Goal: Use online tool/utility: Utilize a website feature to perform a specific function

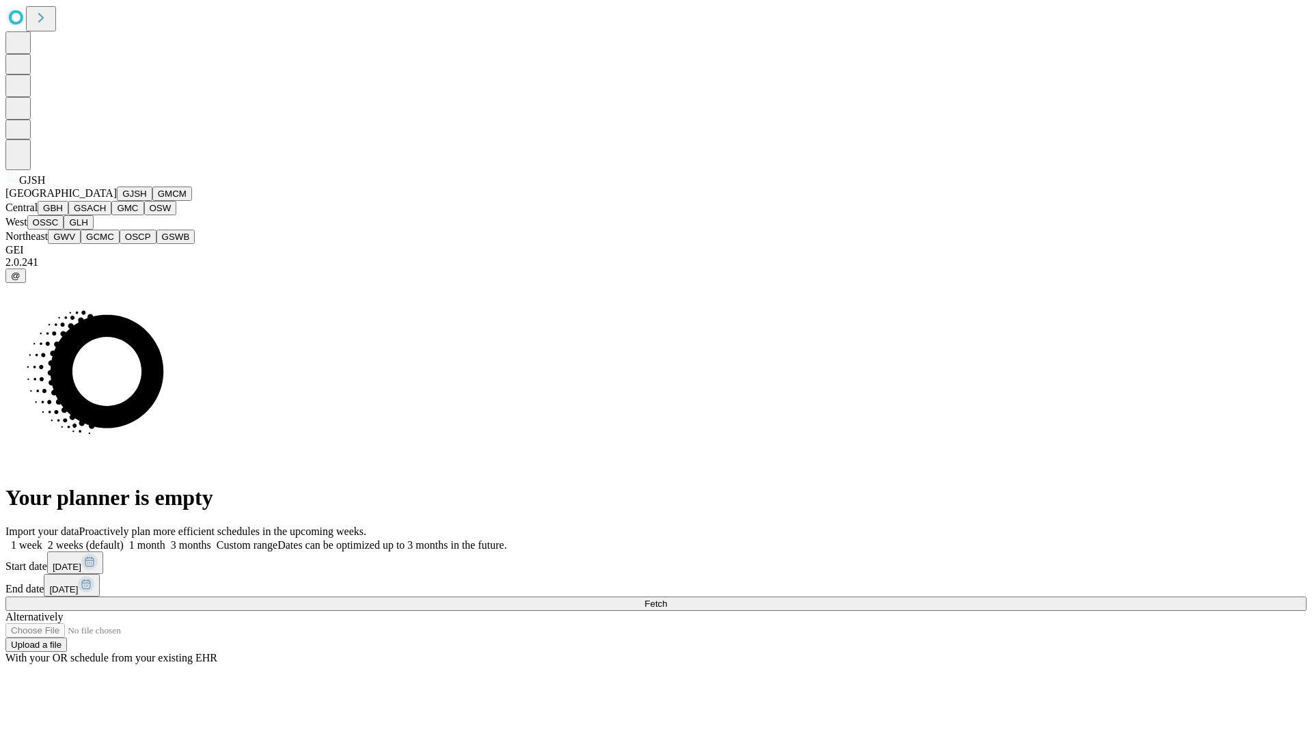
click at [117, 201] on button "GJSH" at bounding box center [135, 194] width 36 height 14
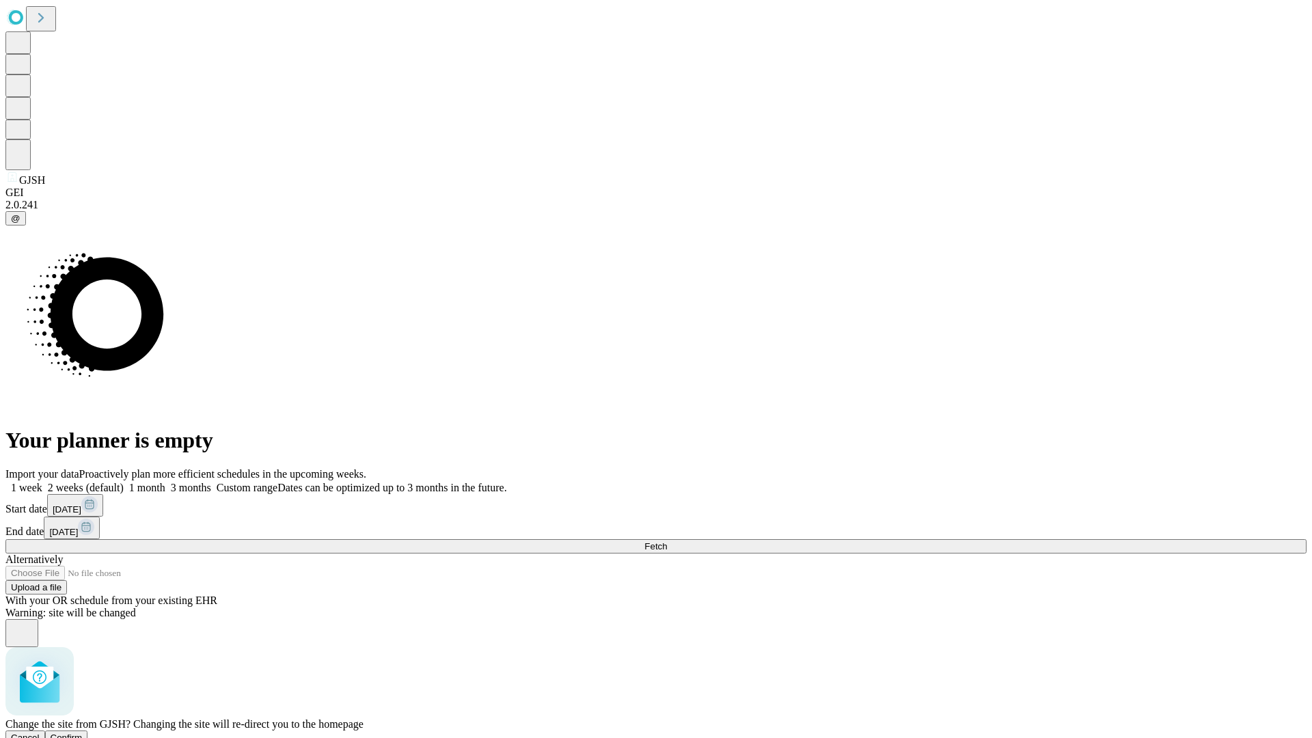
click at [83, 732] on span "Confirm" at bounding box center [67, 737] width 32 height 10
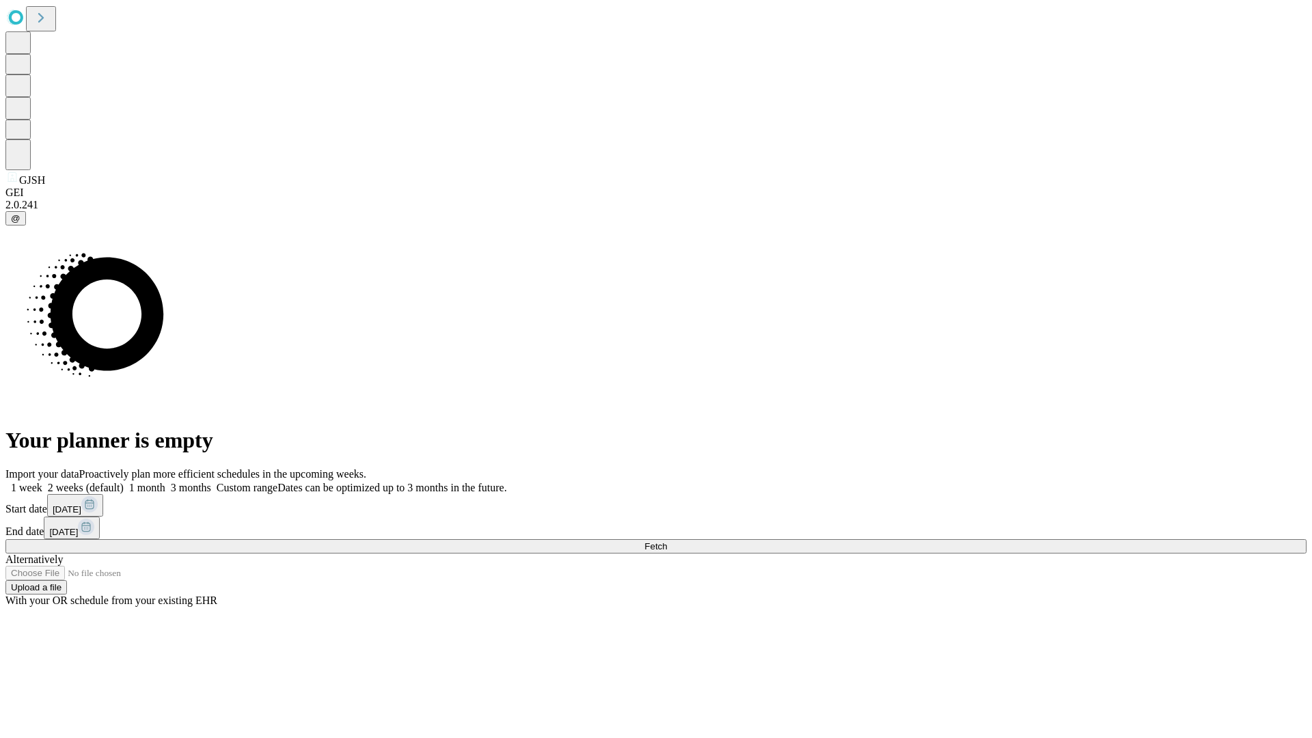
click at [165, 482] on label "1 month" at bounding box center [145, 488] width 42 height 12
click at [667, 541] on span "Fetch" at bounding box center [655, 546] width 23 height 10
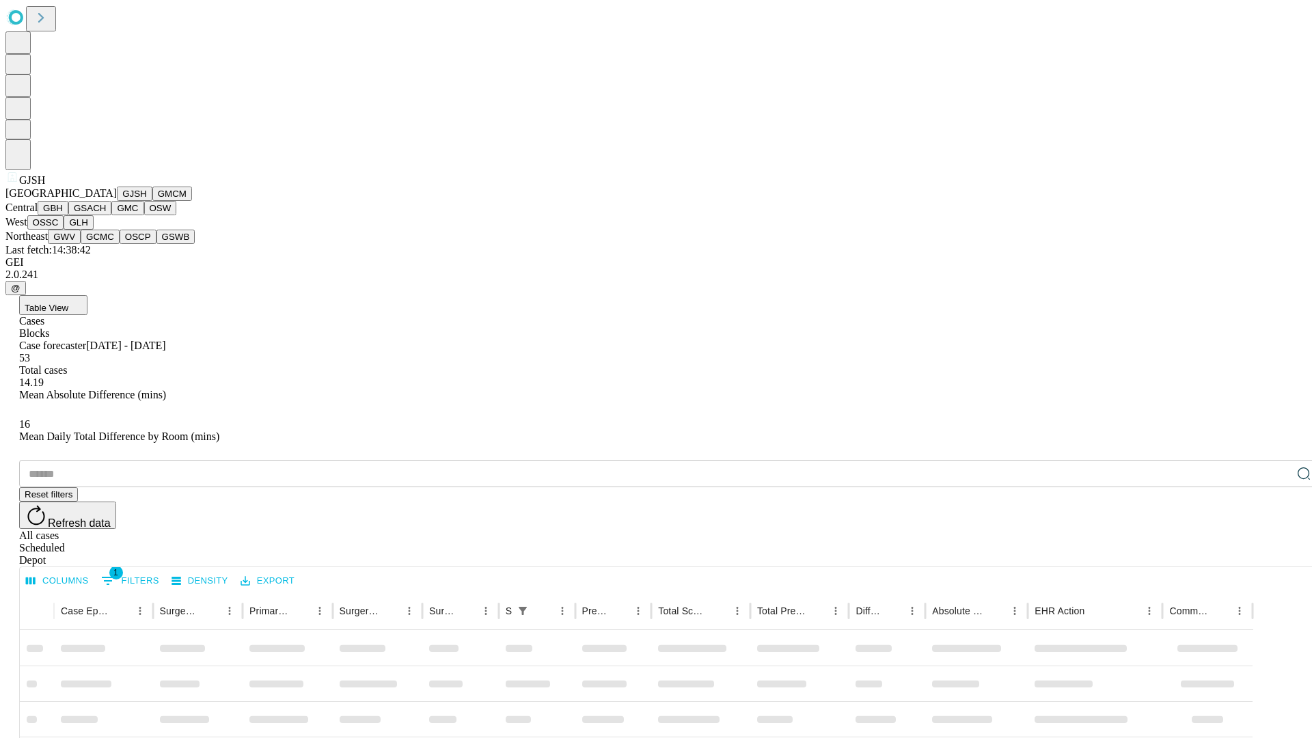
click at [152, 201] on button "GMCM" at bounding box center [172, 194] width 40 height 14
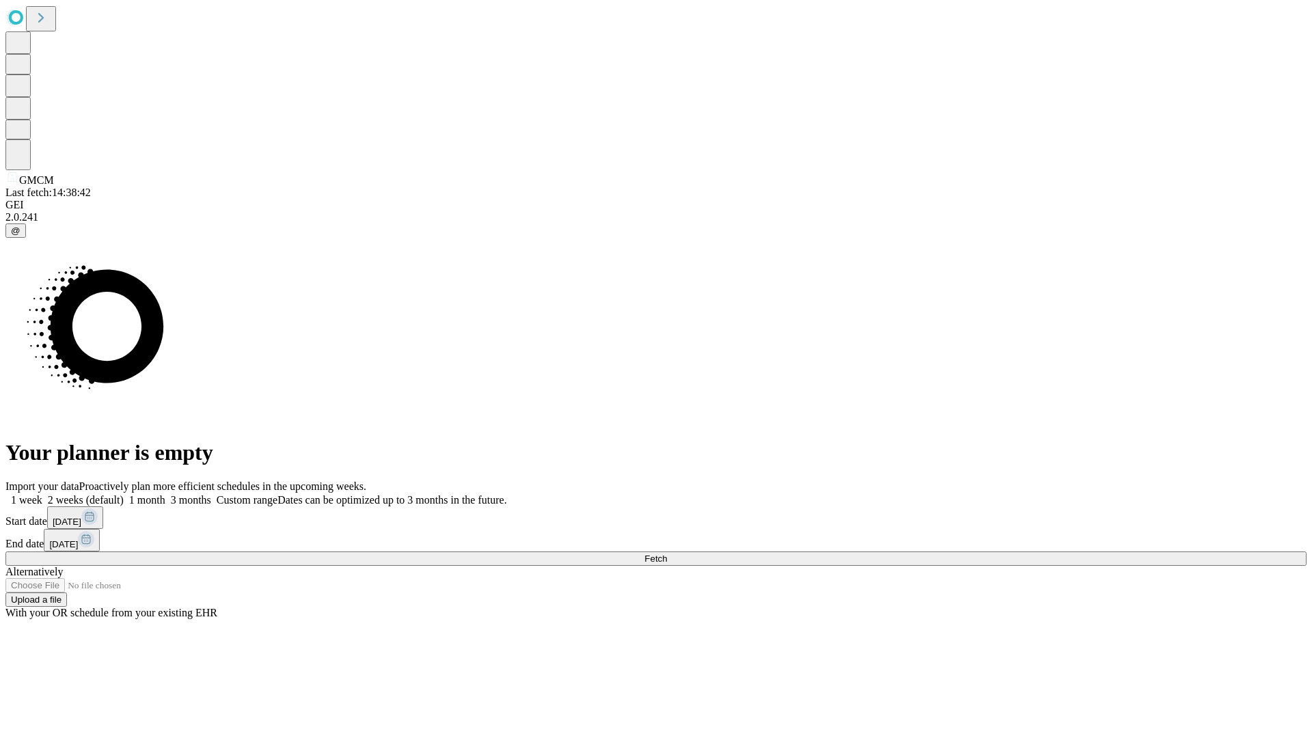
click at [667, 553] on span "Fetch" at bounding box center [655, 558] width 23 height 10
click at [165, 494] on label "1 month" at bounding box center [145, 500] width 42 height 12
click at [667, 553] on span "Fetch" at bounding box center [655, 558] width 23 height 10
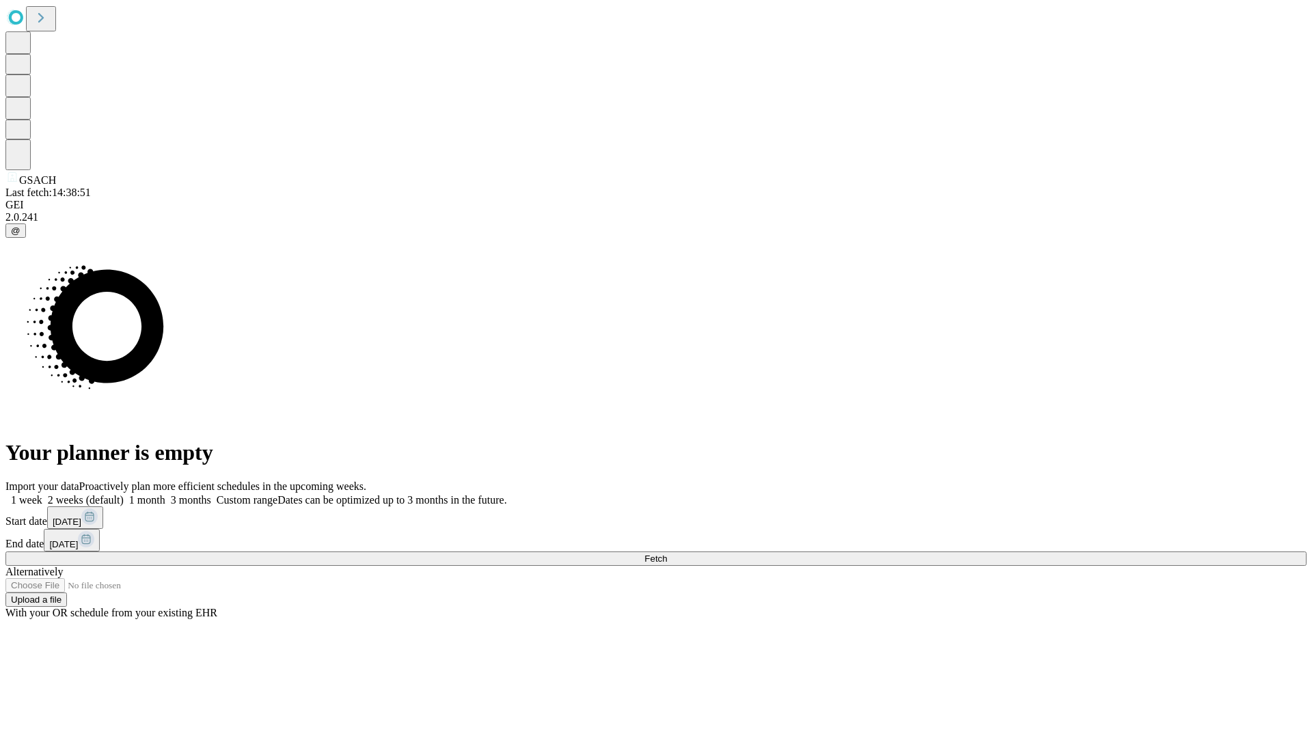
click at [165, 494] on label "1 month" at bounding box center [145, 500] width 42 height 12
click at [667, 553] on span "Fetch" at bounding box center [655, 558] width 23 height 10
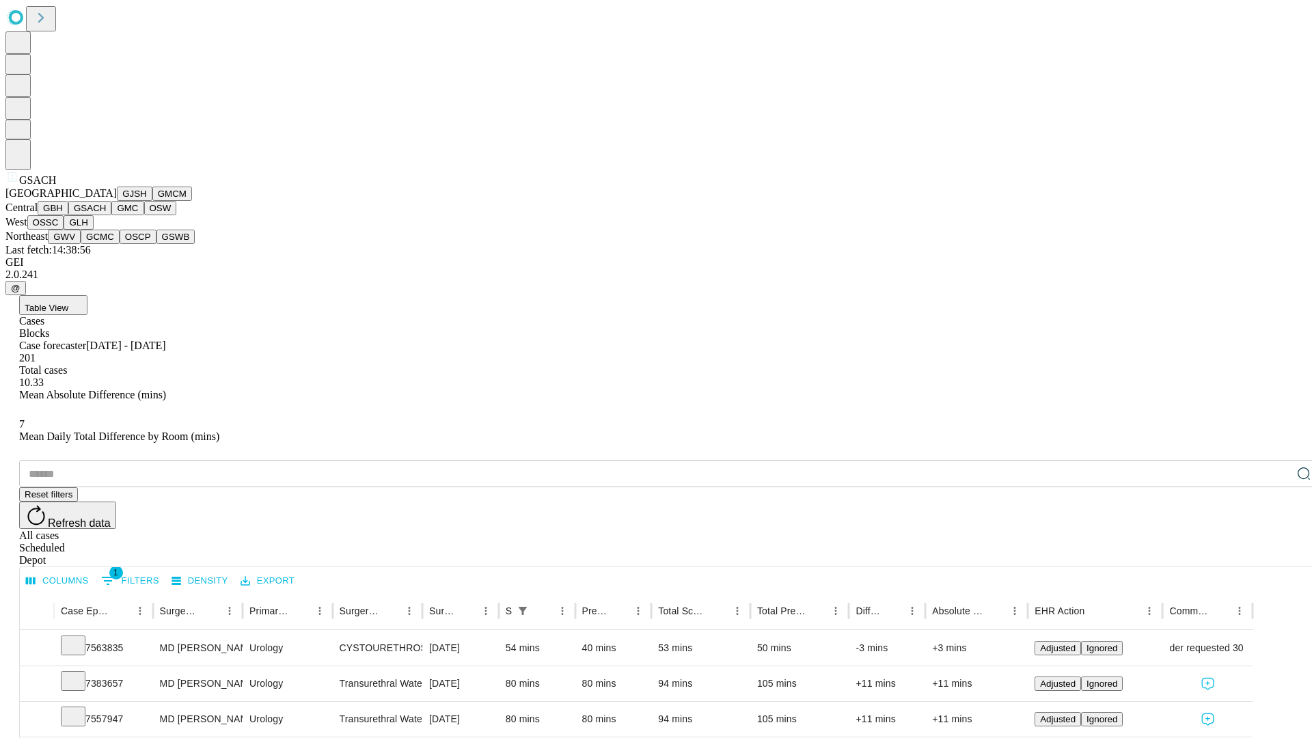
click at [111, 215] on button "GMC" at bounding box center [127, 208] width 32 height 14
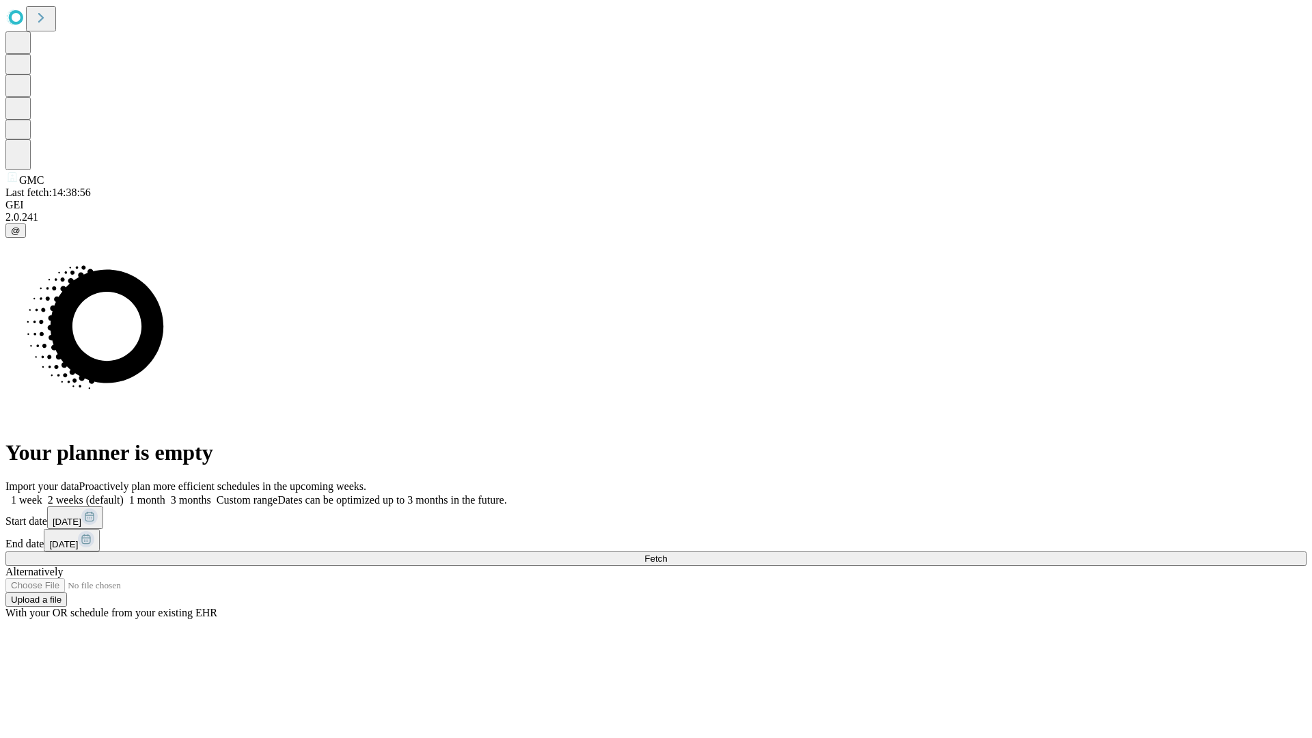
click at [667, 553] on span "Fetch" at bounding box center [655, 558] width 23 height 10
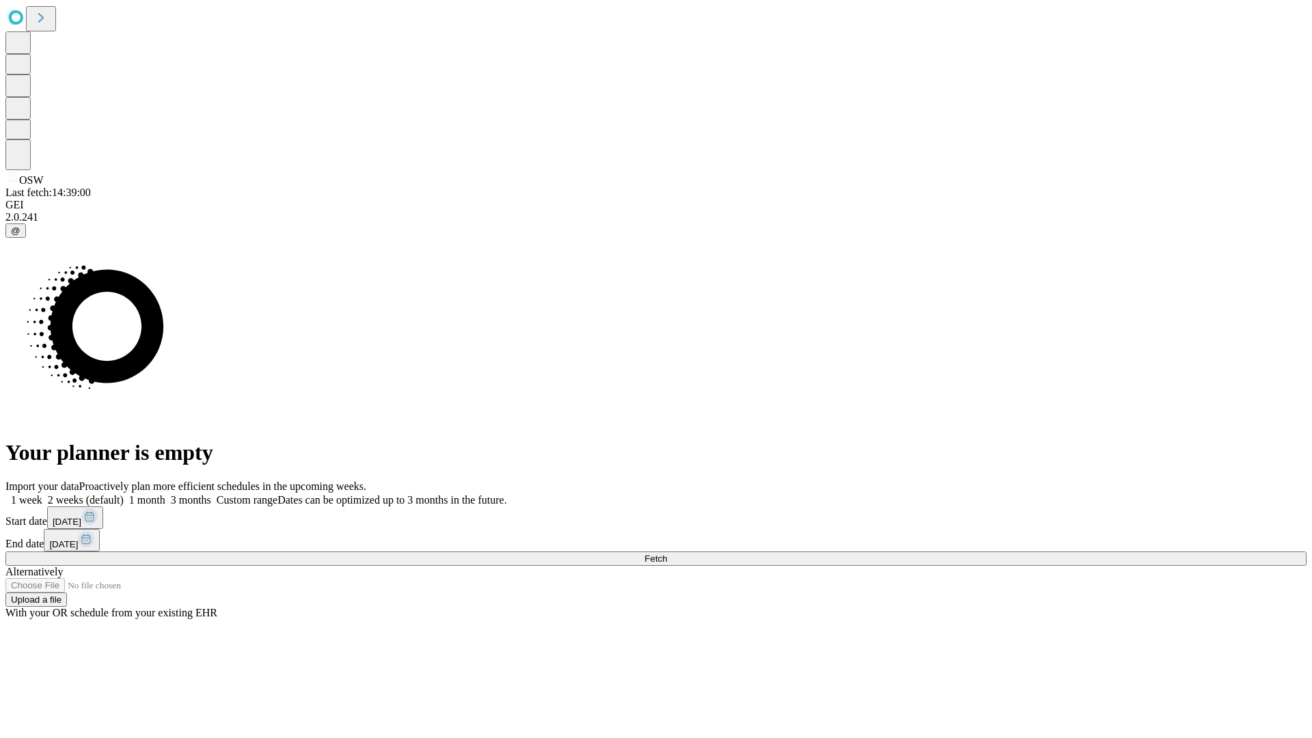
click at [165, 494] on label "1 month" at bounding box center [145, 500] width 42 height 12
click at [667, 553] on span "Fetch" at bounding box center [655, 558] width 23 height 10
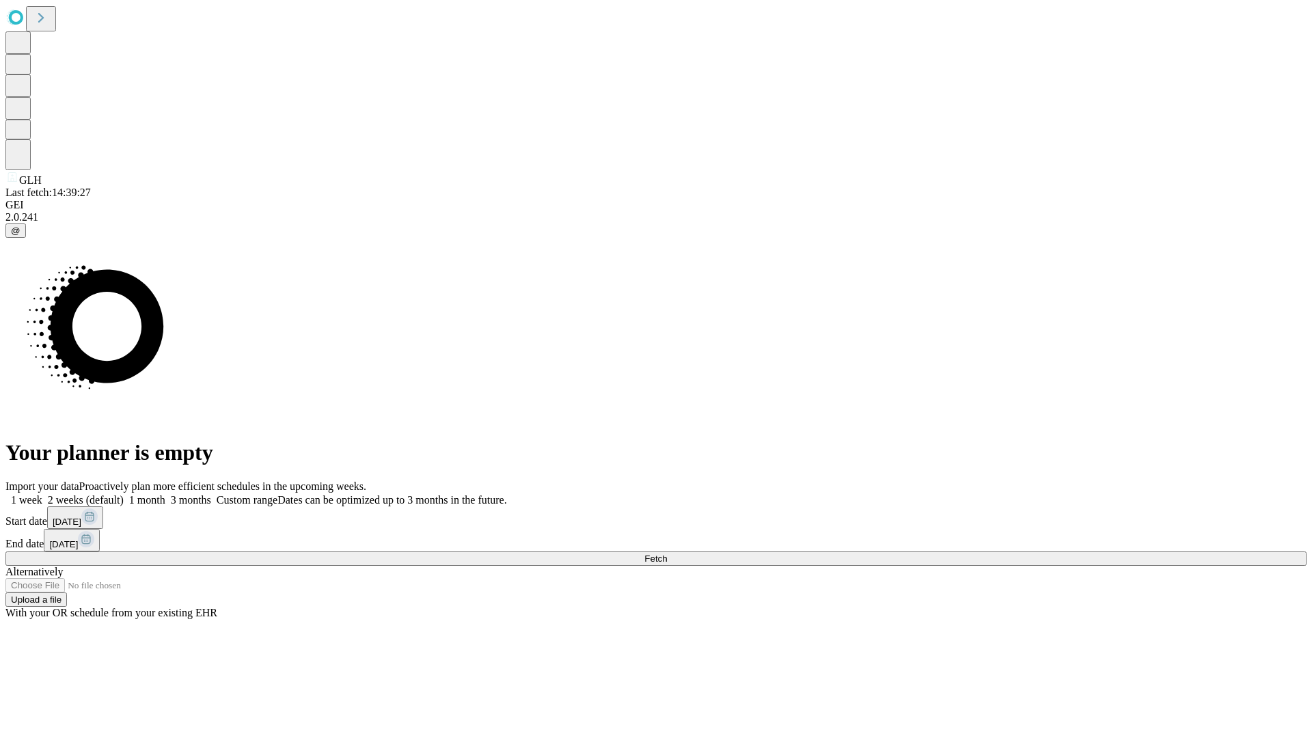
click at [165, 494] on label "1 month" at bounding box center [145, 500] width 42 height 12
click at [667, 553] on span "Fetch" at bounding box center [655, 558] width 23 height 10
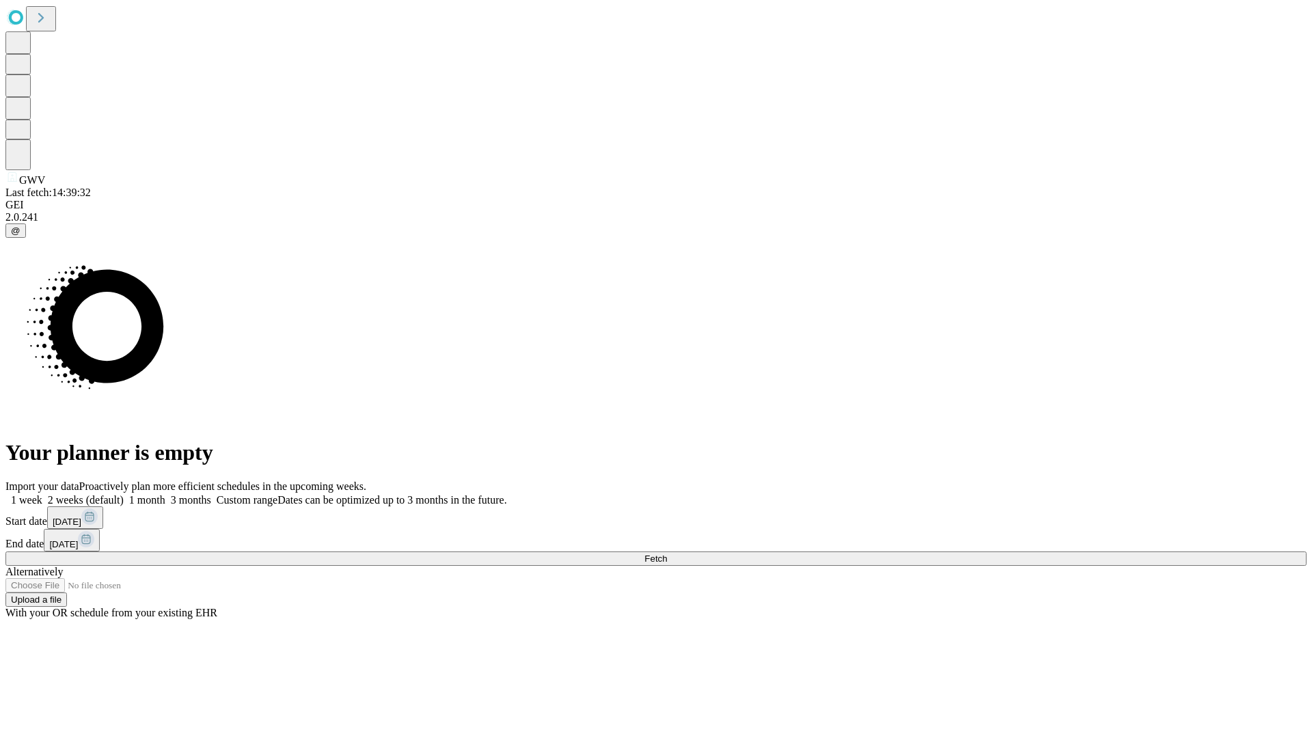
click at [667, 553] on span "Fetch" at bounding box center [655, 558] width 23 height 10
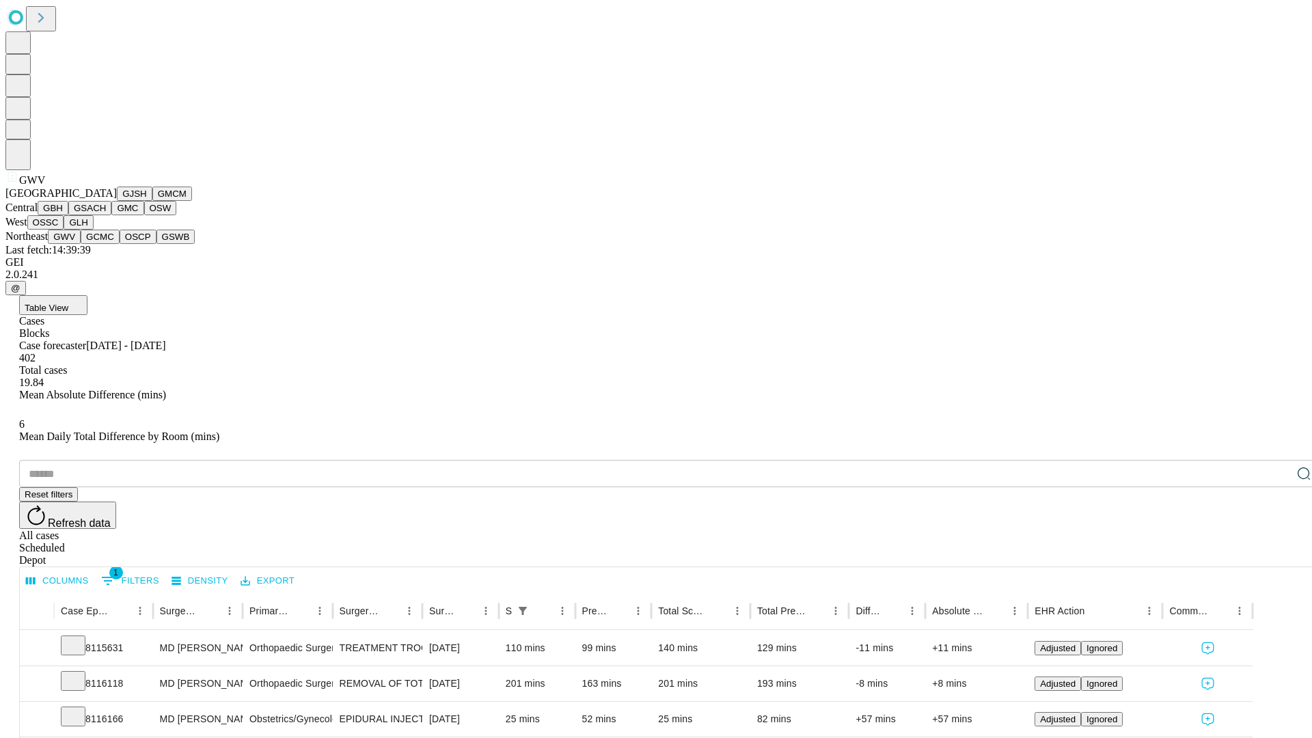
click at [106, 244] on button "GCMC" at bounding box center [100, 237] width 39 height 14
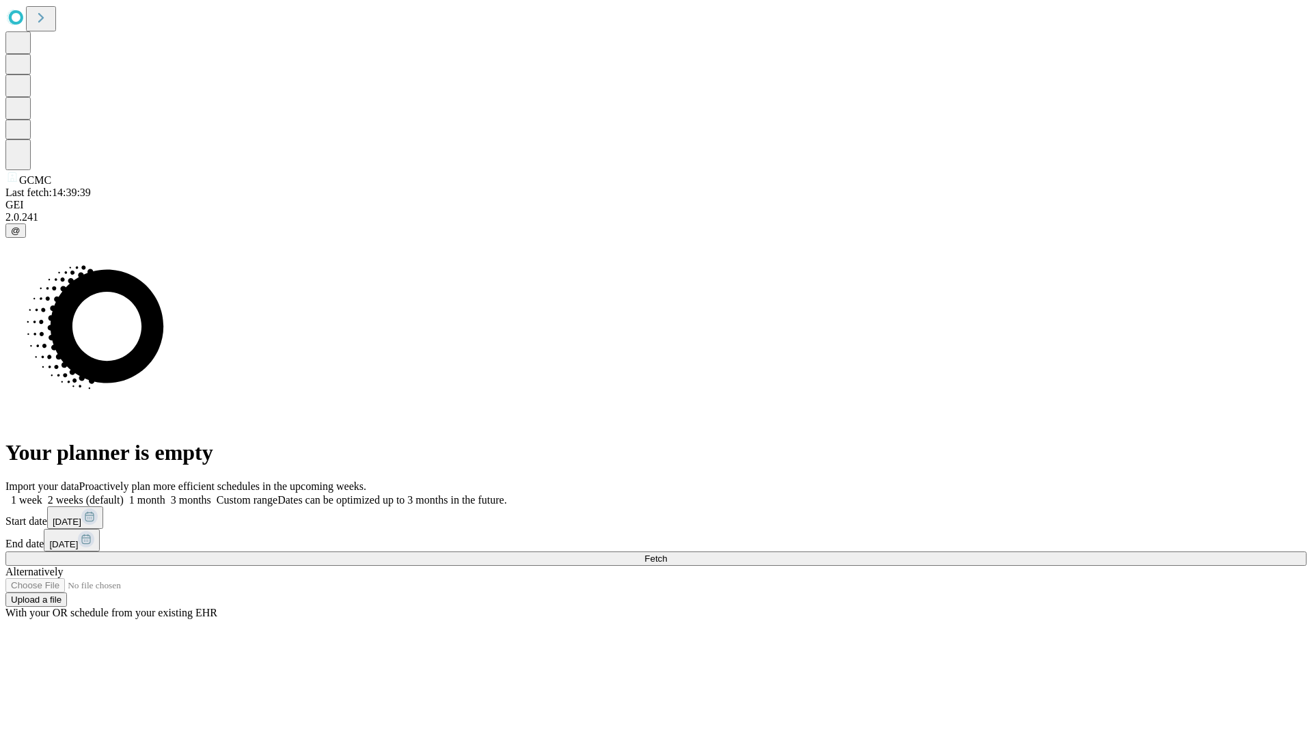
click at [165, 494] on label "1 month" at bounding box center [145, 500] width 42 height 12
click at [667, 553] on span "Fetch" at bounding box center [655, 558] width 23 height 10
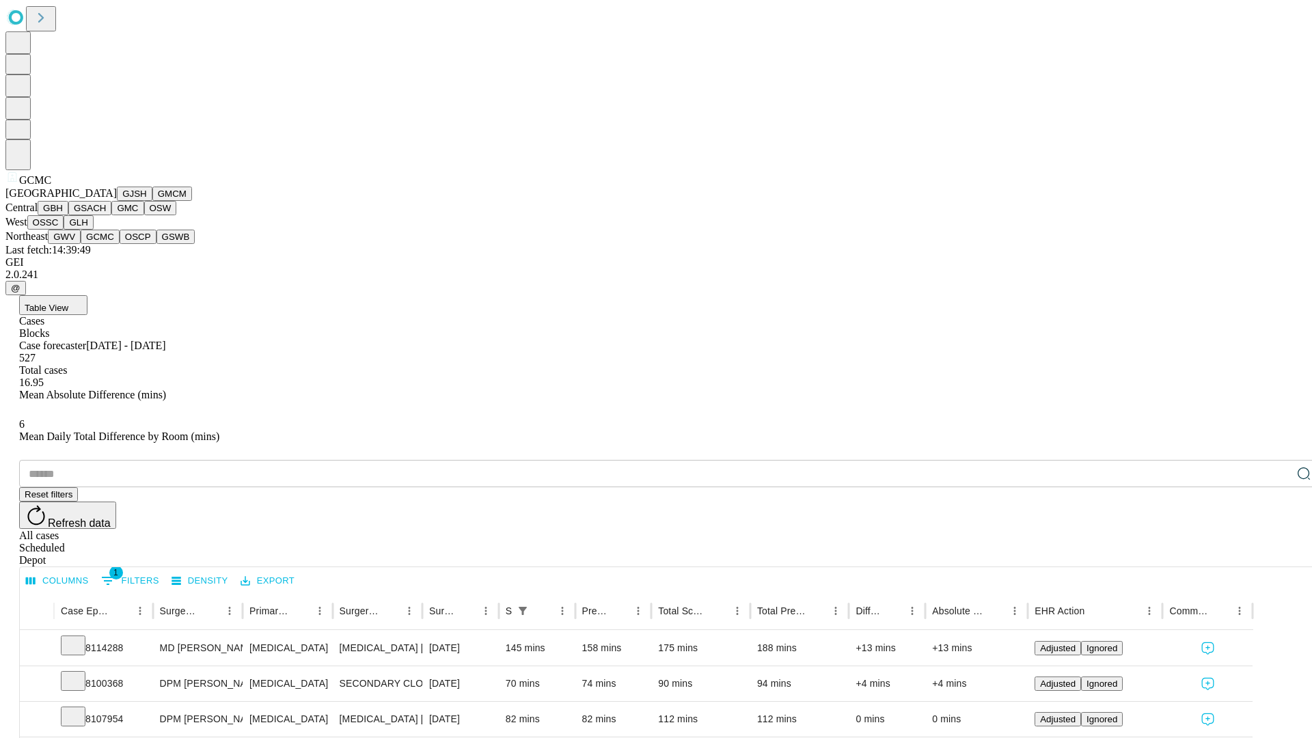
click at [120, 244] on button "OSCP" at bounding box center [138, 237] width 37 height 14
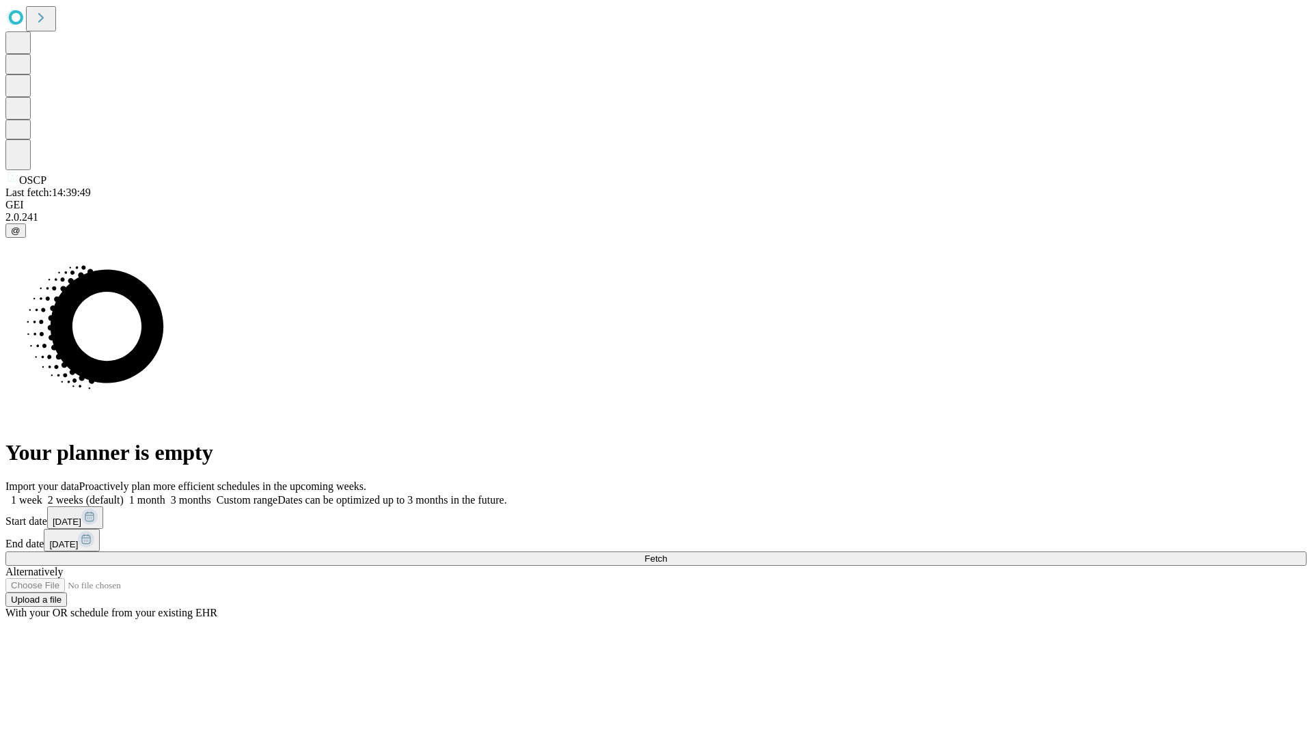
click at [165, 494] on label "1 month" at bounding box center [145, 500] width 42 height 12
click at [667, 553] on span "Fetch" at bounding box center [655, 558] width 23 height 10
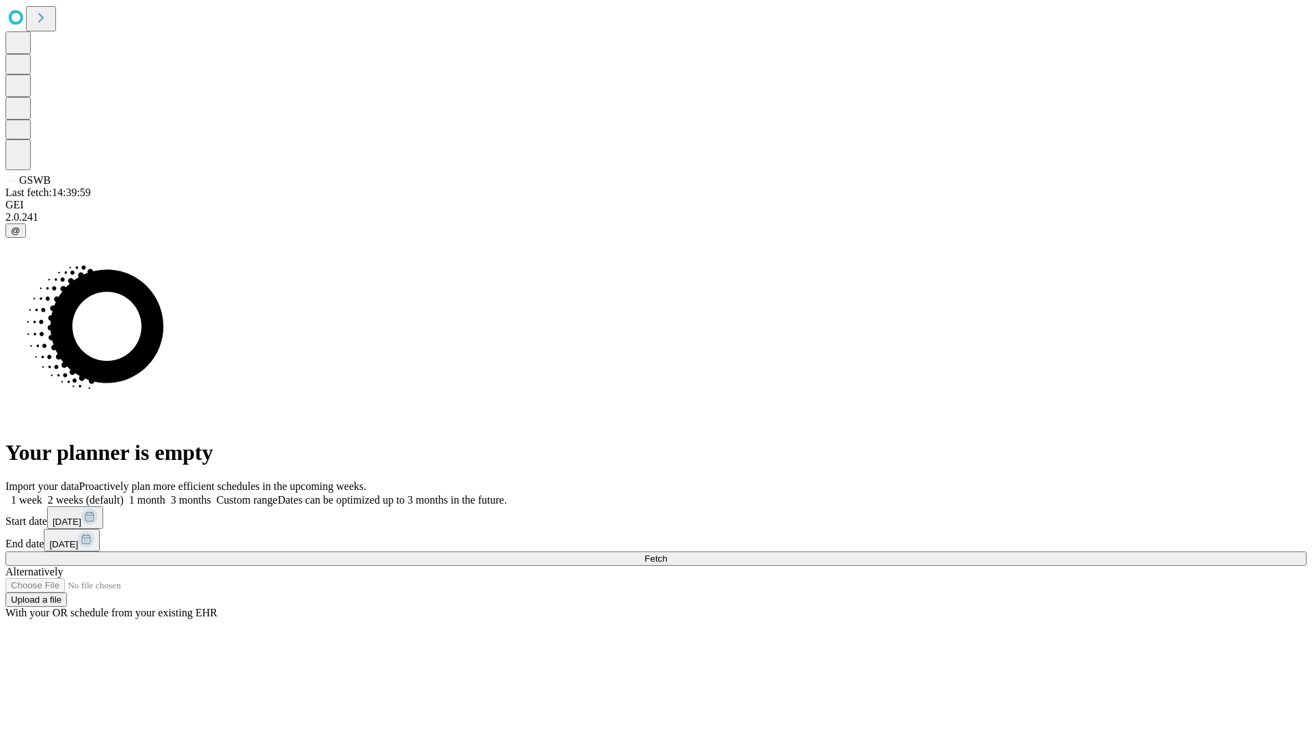
click at [165, 494] on label "1 month" at bounding box center [145, 500] width 42 height 12
click at [667, 553] on span "Fetch" at bounding box center [655, 558] width 23 height 10
